Goal: Task Accomplishment & Management: Complete application form

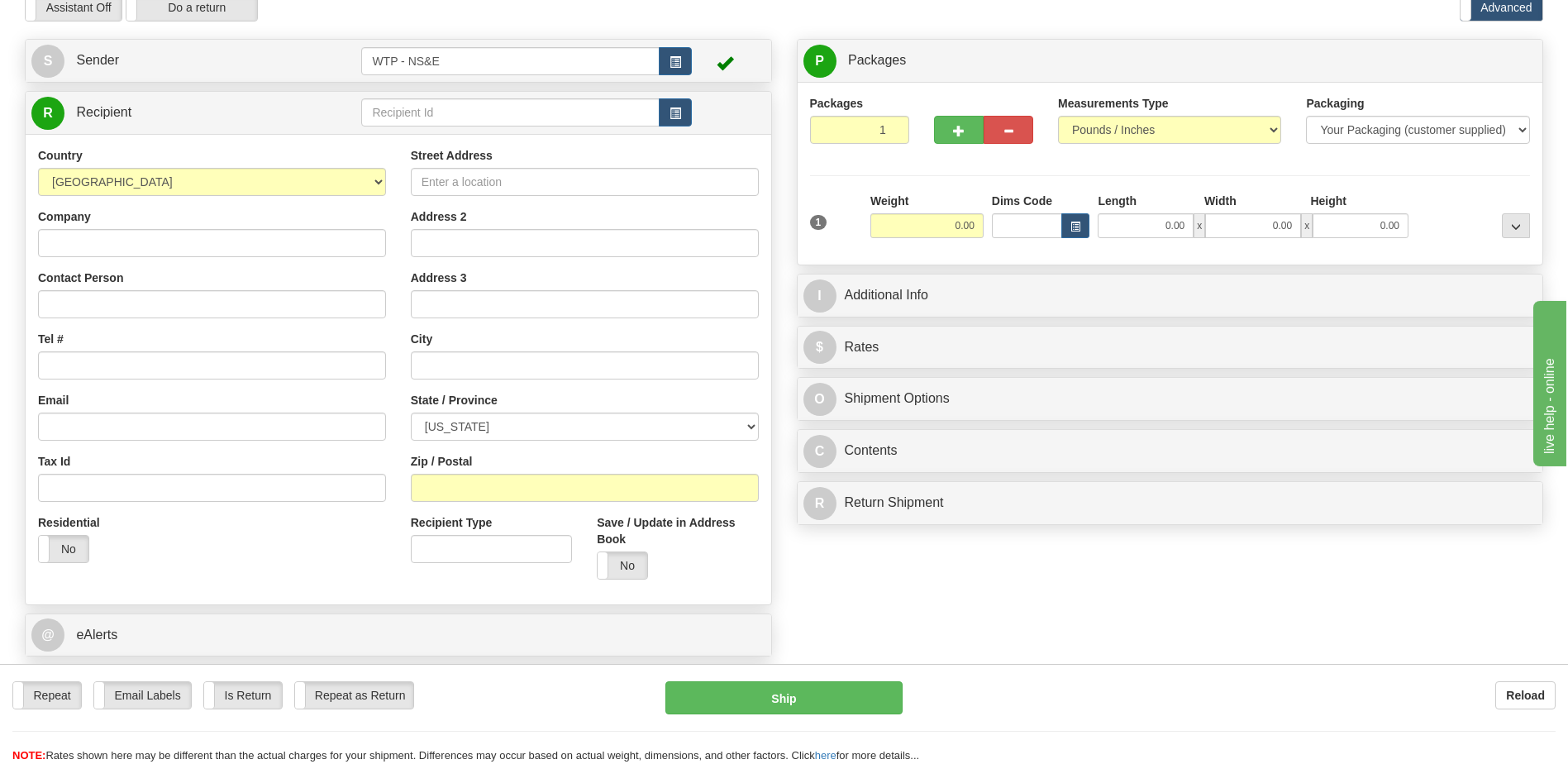
scroll to position [82, 0]
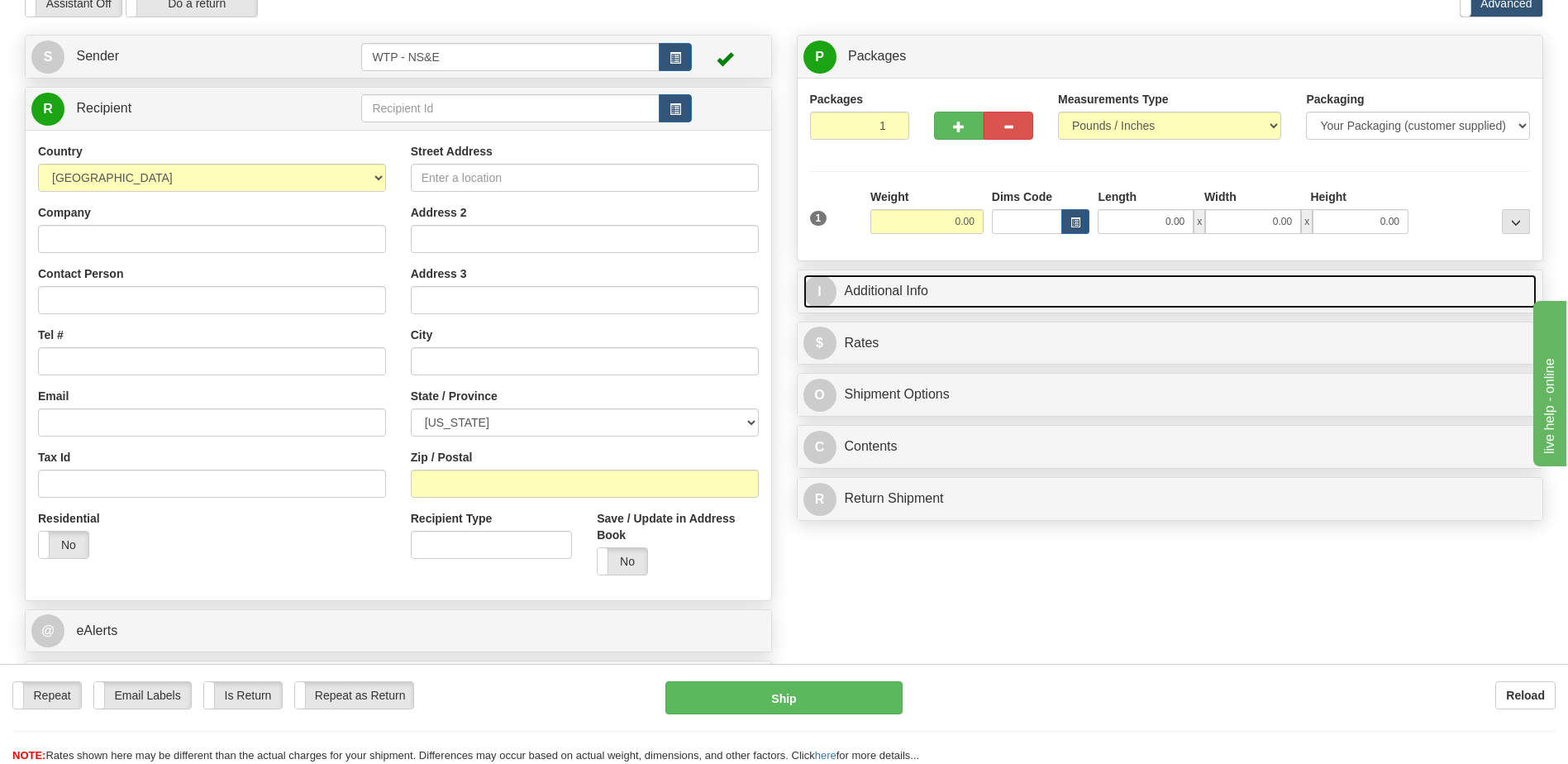
click at [816, 292] on span "I" at bounding box center [820, 292] width 33 height 33
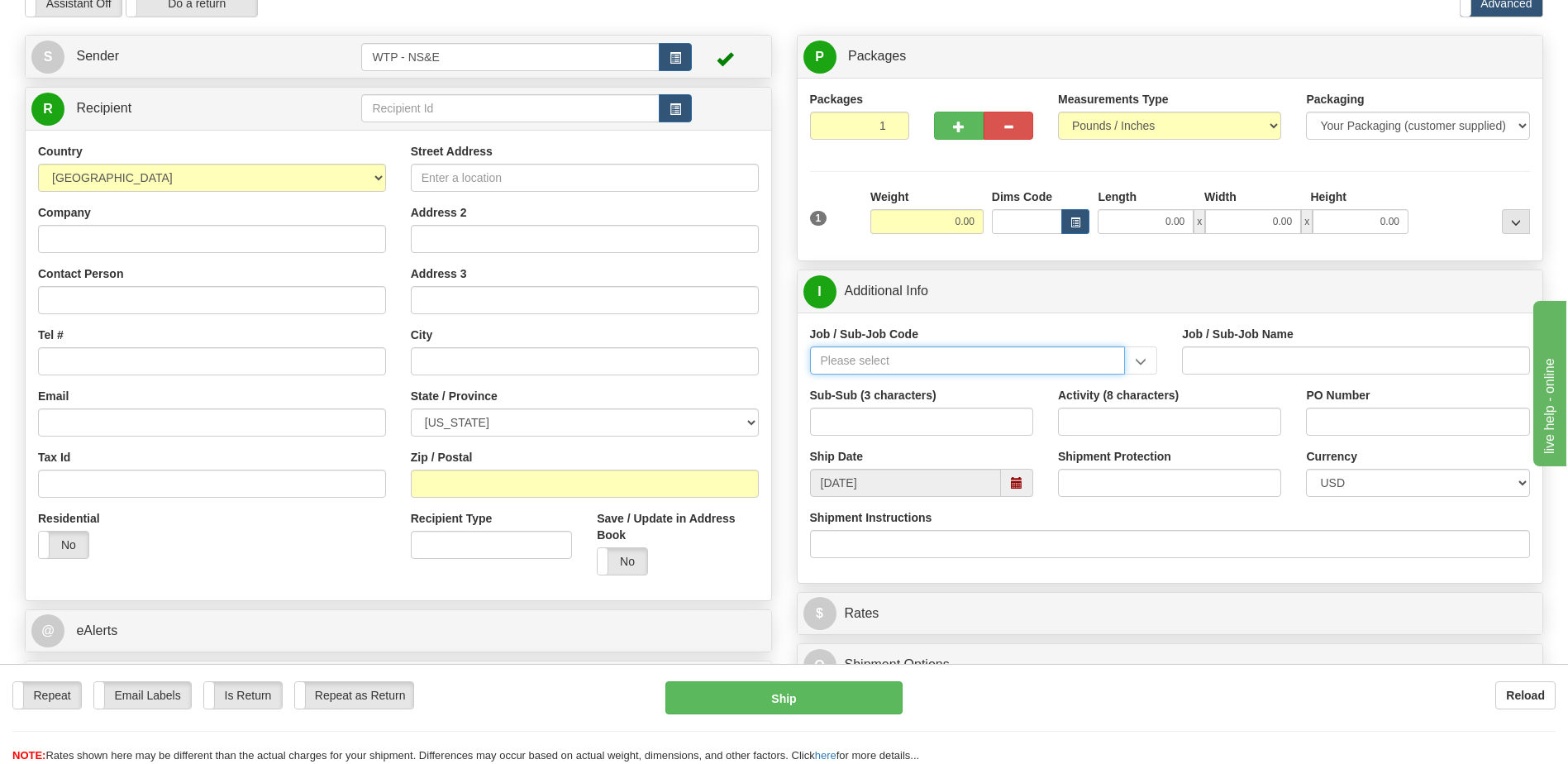
click at [1007, 356] on input "Job / Sub-Job Code" at bounding box center [967, 360] width 316 height 28
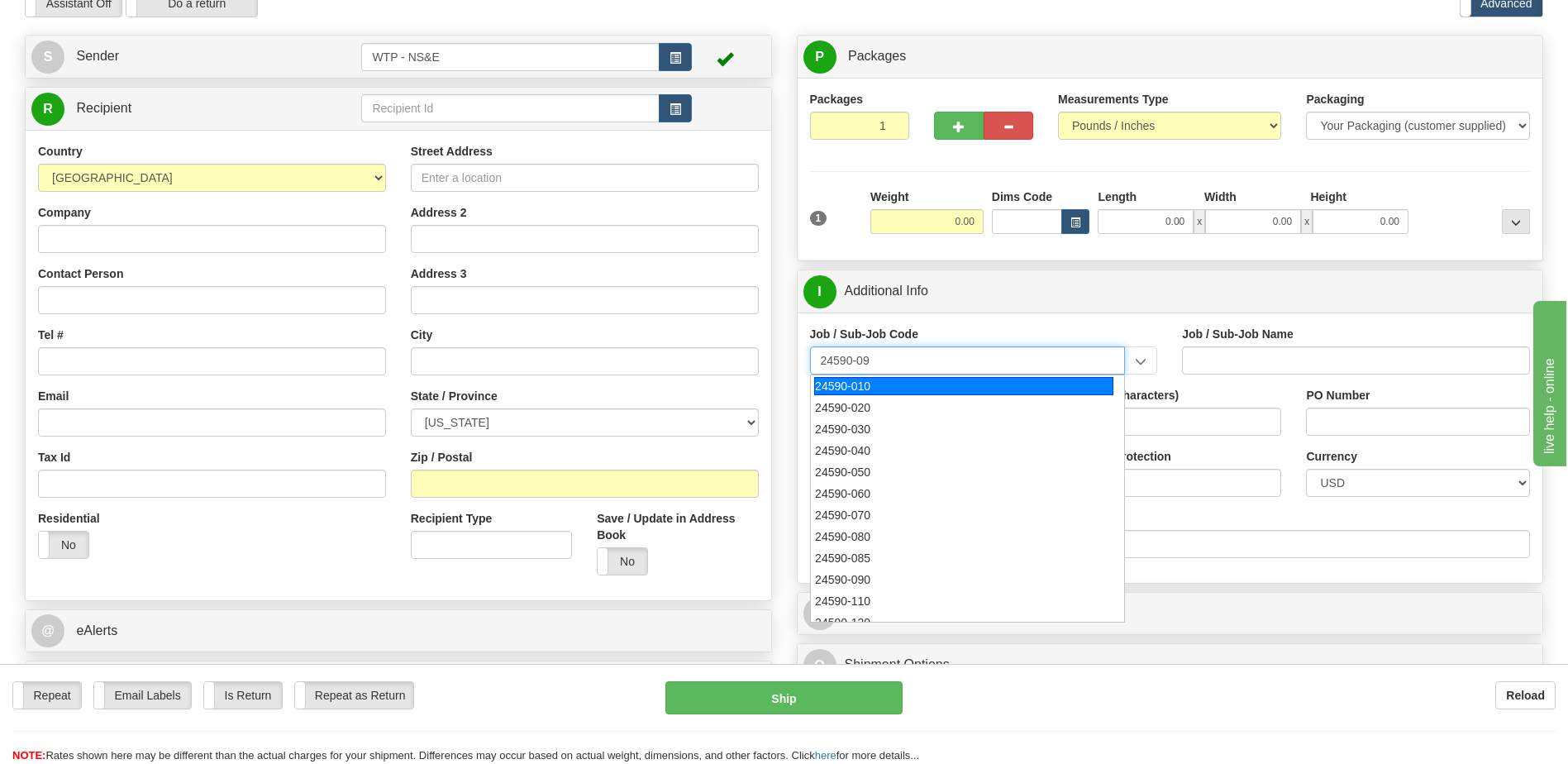
type input "24590-090"
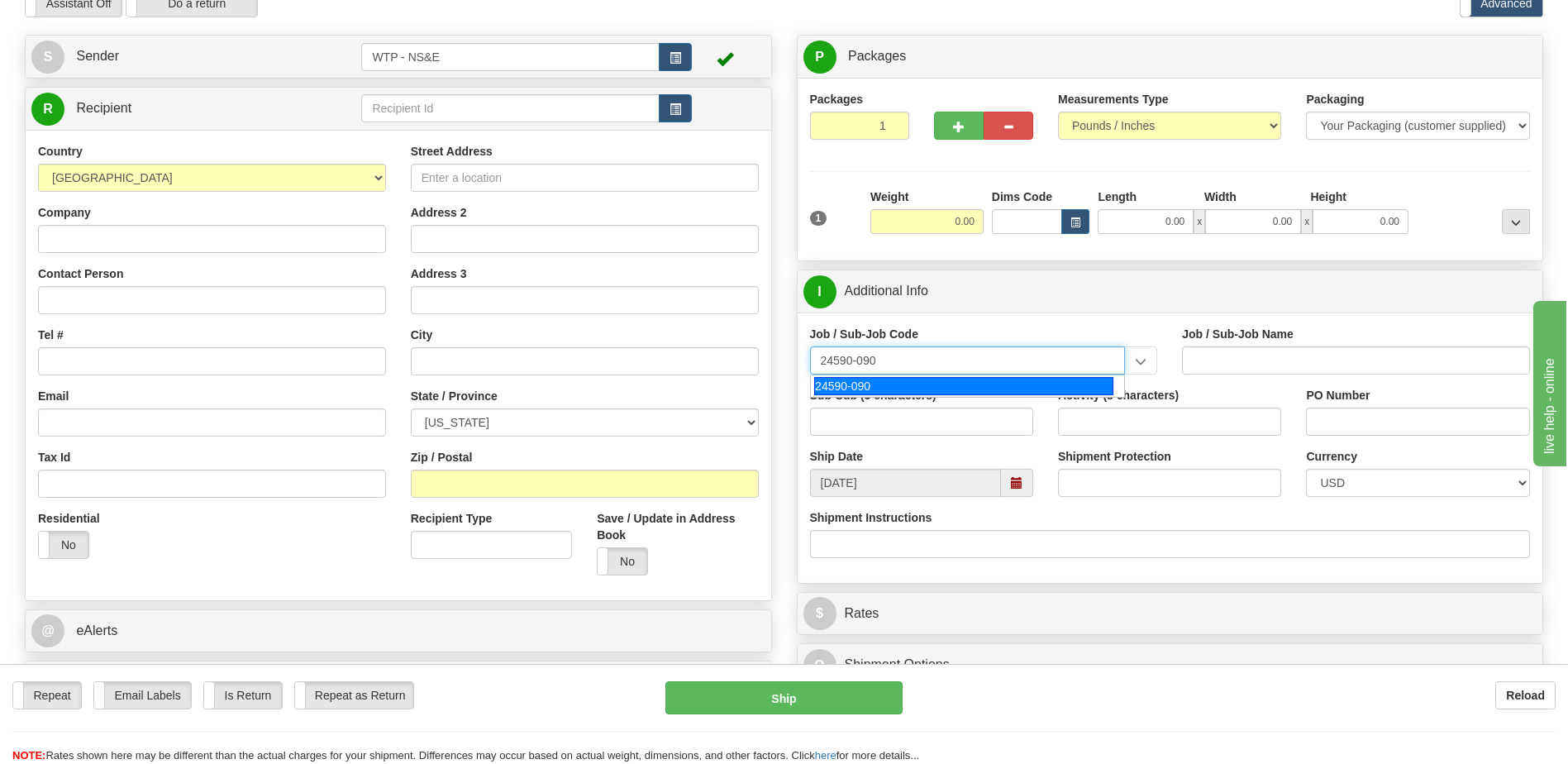
click at [852, 384] on div "24590-090" at bounding box center [963, 385] width 299 height 19
type input "WTP - ALLOCATED COST-SHARED SERVICES"
type input "24590-090"
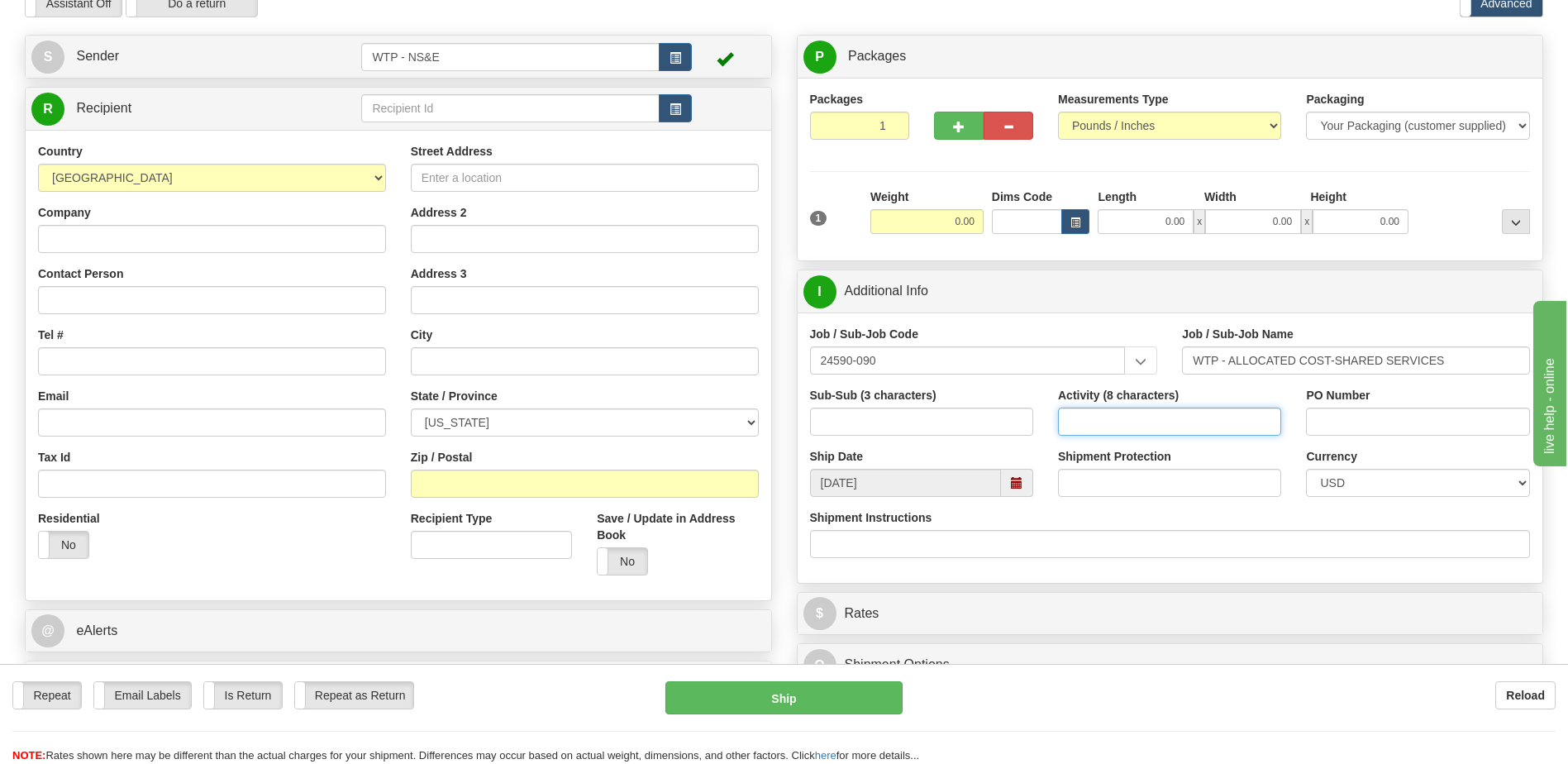
click at [1119, 419] on input "Activity (8 characters)" at bounding box center [1170, 422] width 223 height 28
click at [893, 364] on input "24590-090" at bounding box center [967, 360] width 316 height 28
click at [895, 362] on input "24590-090" at bounding box center [967, 360] width 316 height 28
click at [1027, 364] on input "24590-090" at bounding box center [967, 360] width 316 height 28
click at [689, 110] on button "button" at bounding box center [675, 108] width 33 height 28
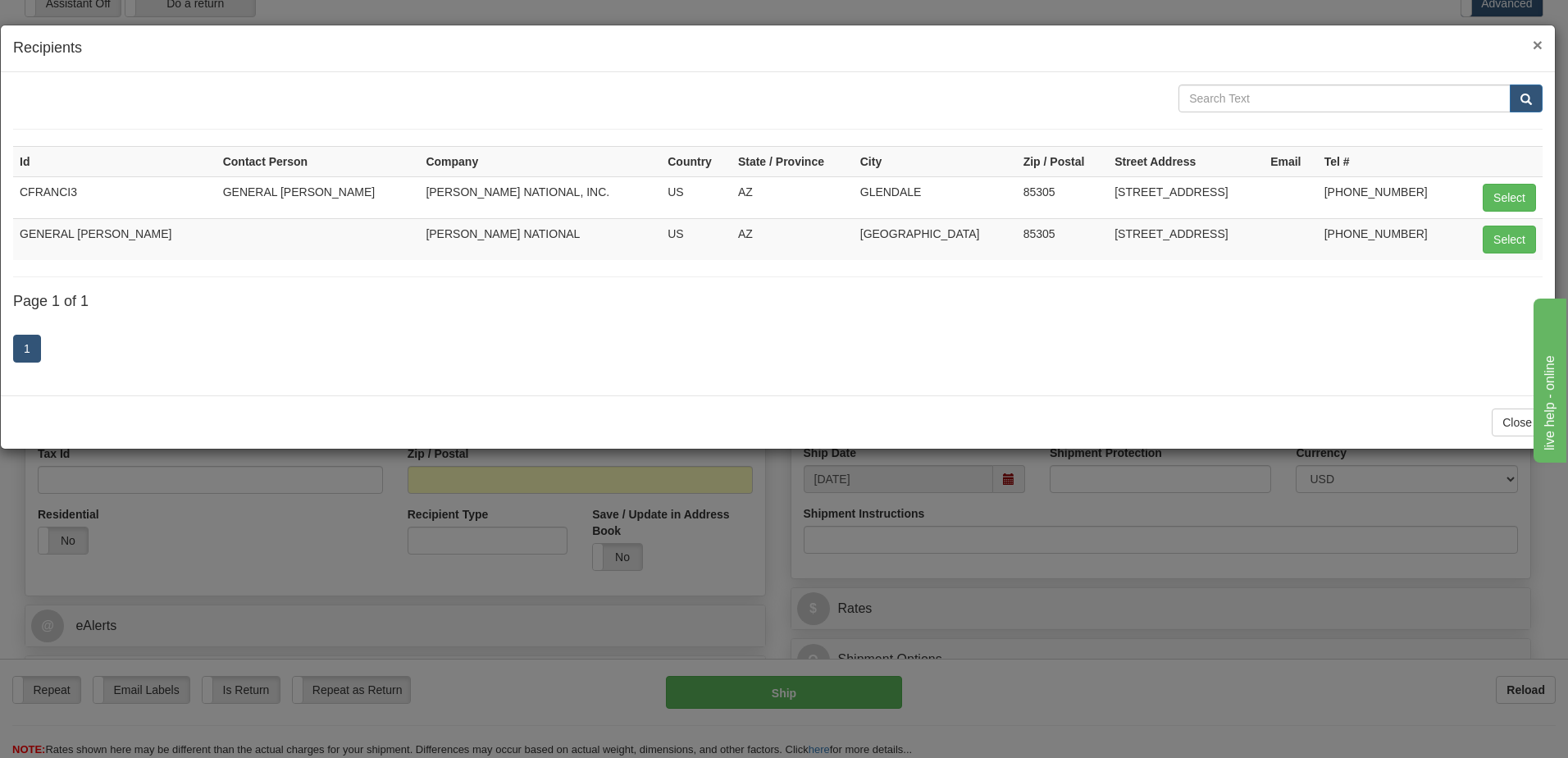
drag, startPoint x: 1536, startPoint y: 50, endPoint x: 1523, endPoint y: 49, distance: 13.0
click at [1535, 50] on span "×" at bounding box center [1537, 44] width 10 height 18
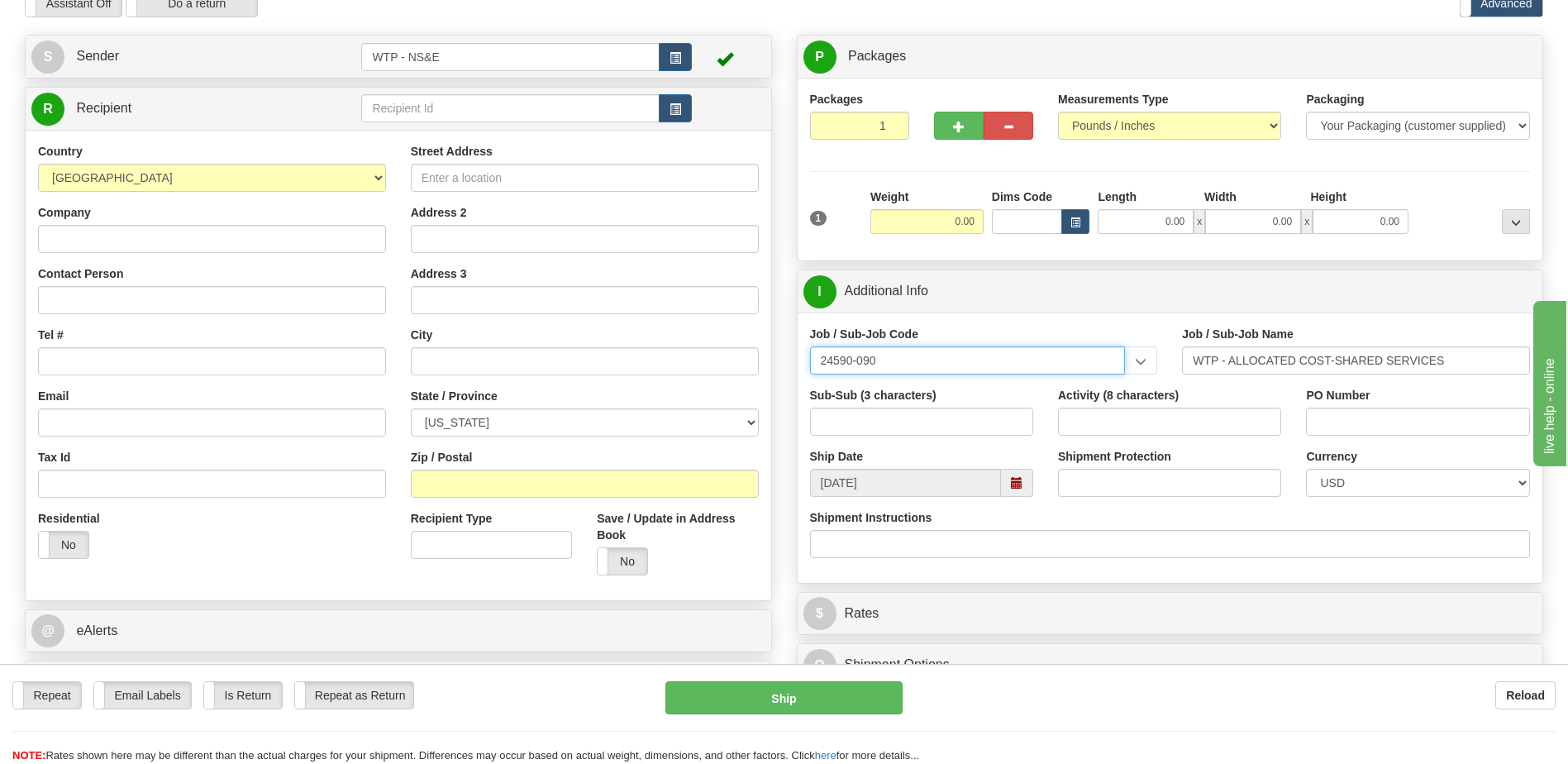
click at [950, 359] on input "24590-090" at bounding box center [967, 360] width 316 height 28
click at [1119, 419] on input "Activity (8 characters)" at bounding box center [1170, 422] width 223 height 28
click at [945, 424] on input "Sub-Sub (3 characters)" at bounding box center [921, 422] width 223 height 28
click at [1170, 425] on input "Activity (8 characters)" at bounding box center [1170, 422] width 223 height 28
